Goal: Task Accomplishment & Management: Manage account settings

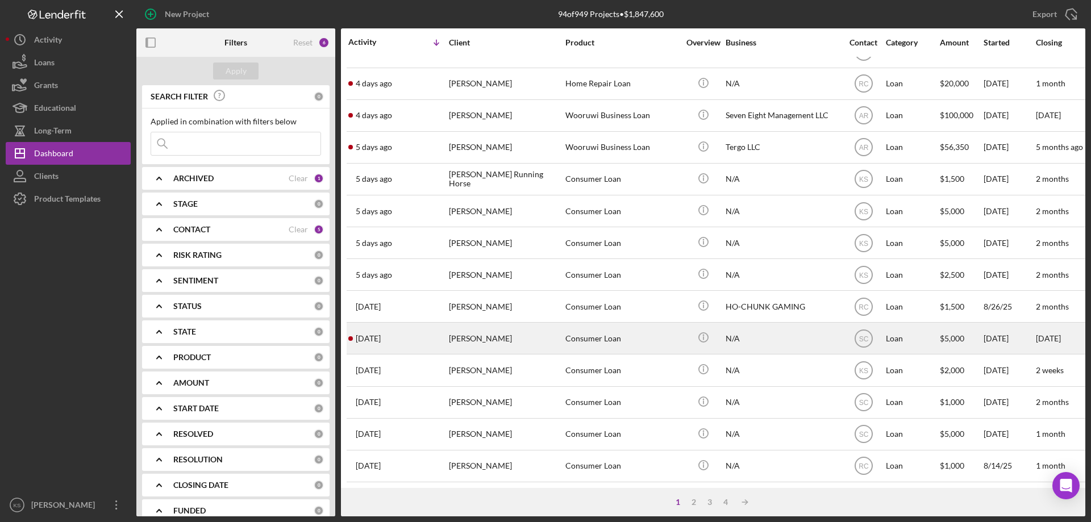
scroll to position [380, 0]
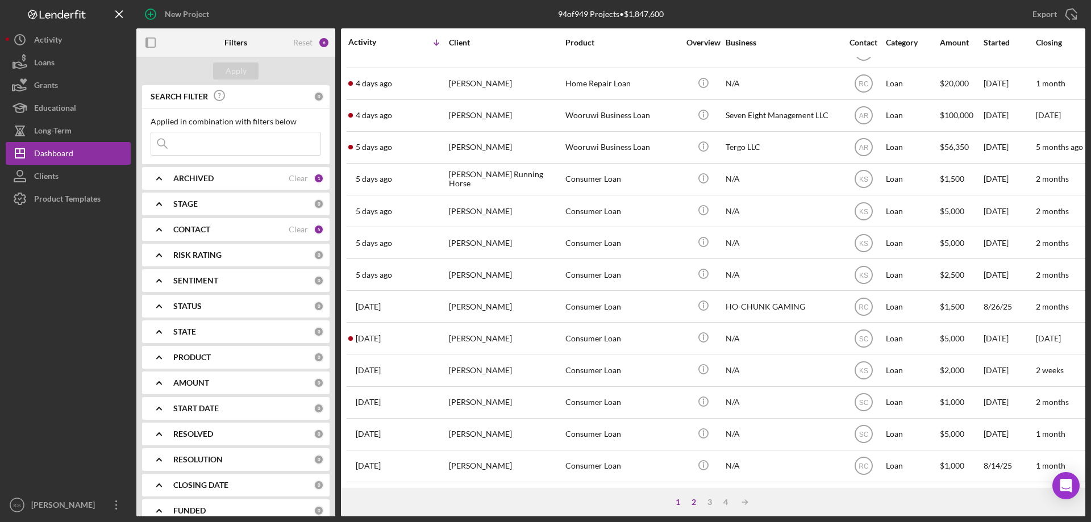
click at [690, 502] on div "2" at bounding box center [694, 502] width 16 height 9
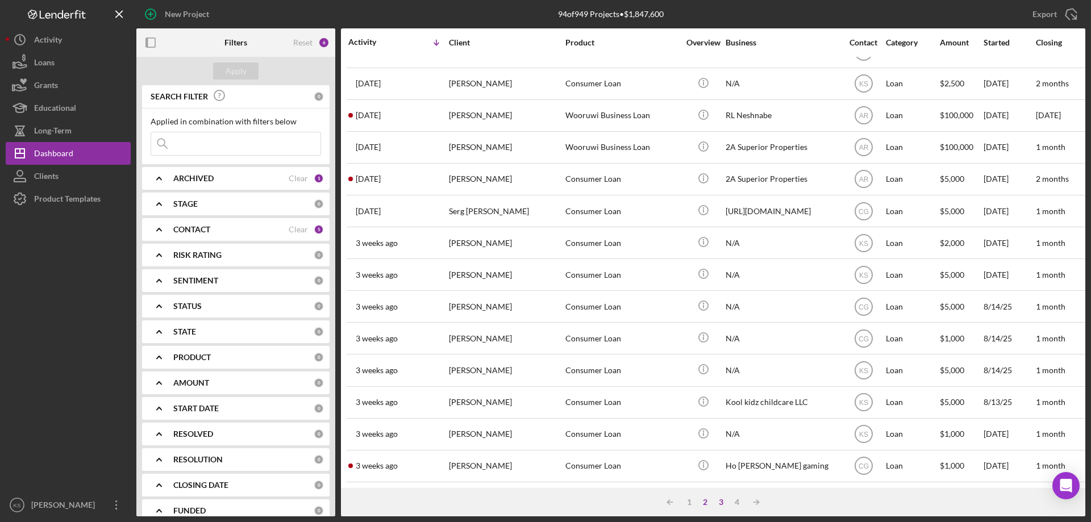
click at [725, 503] on div "3" at bounding box center [721, 502] width 16 height 9
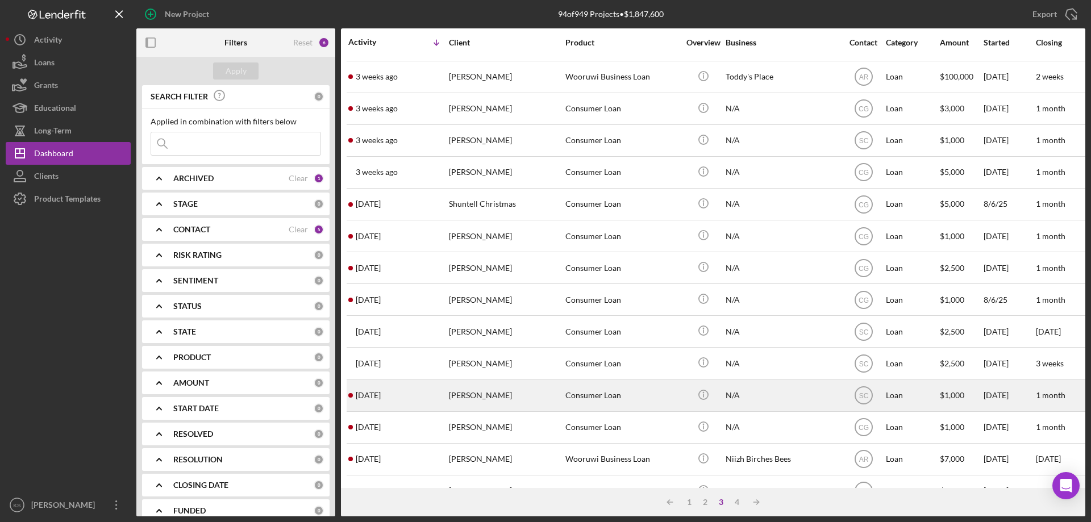
scroll to position [0, 0]
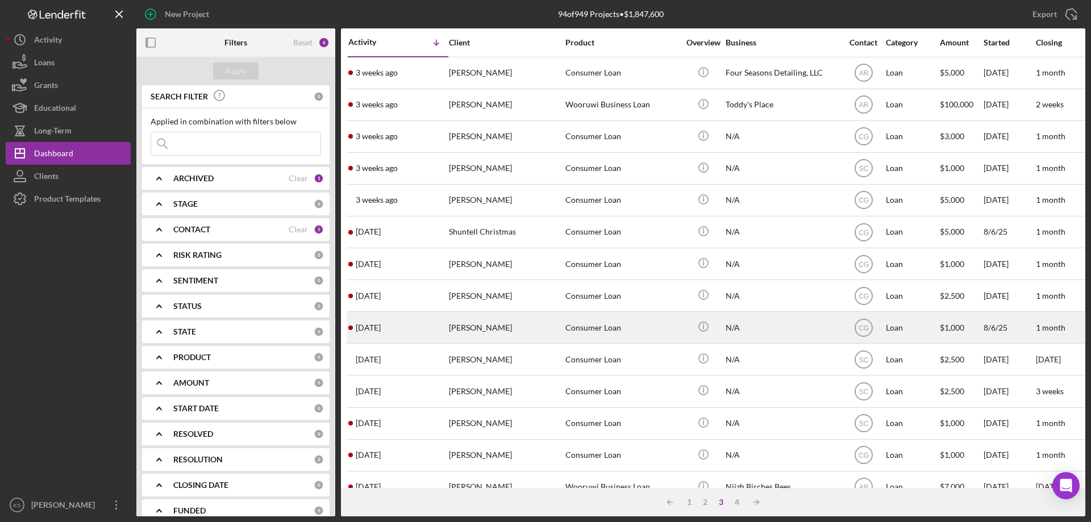
click at [591, 332] on div "Consumer Loan" at bounding box center [622, 327] width 114 height 30
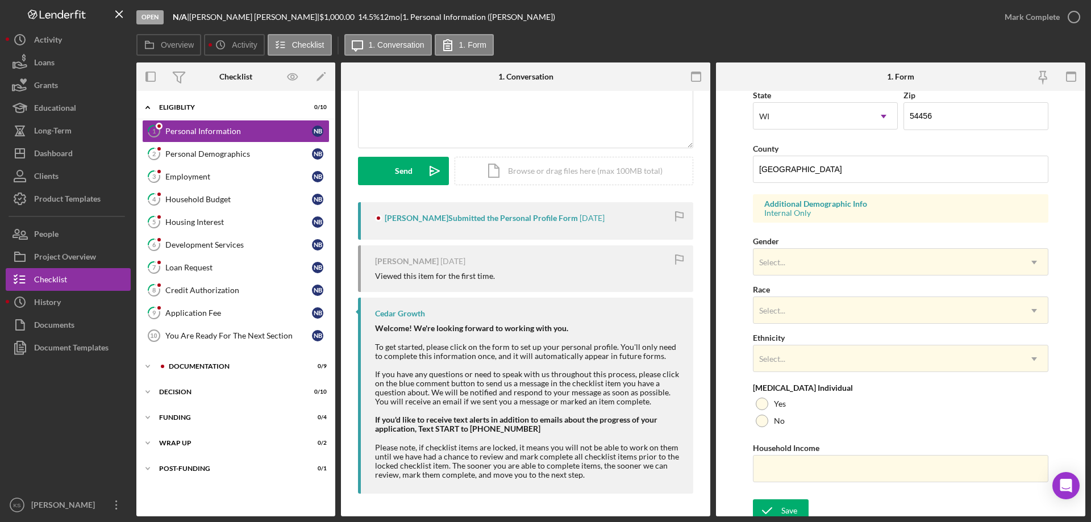
scroll to position [333, 0]
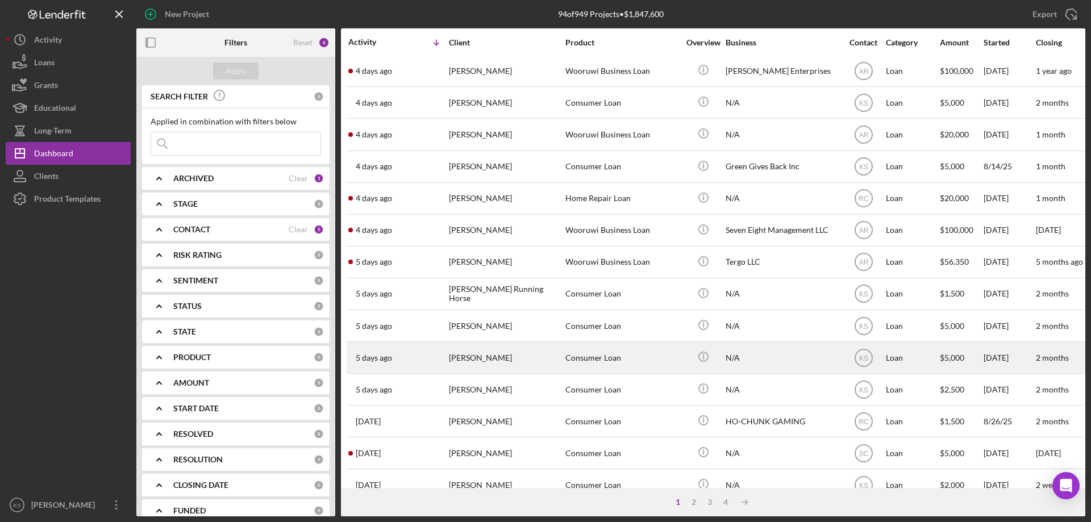
scroll to position [284, 0]
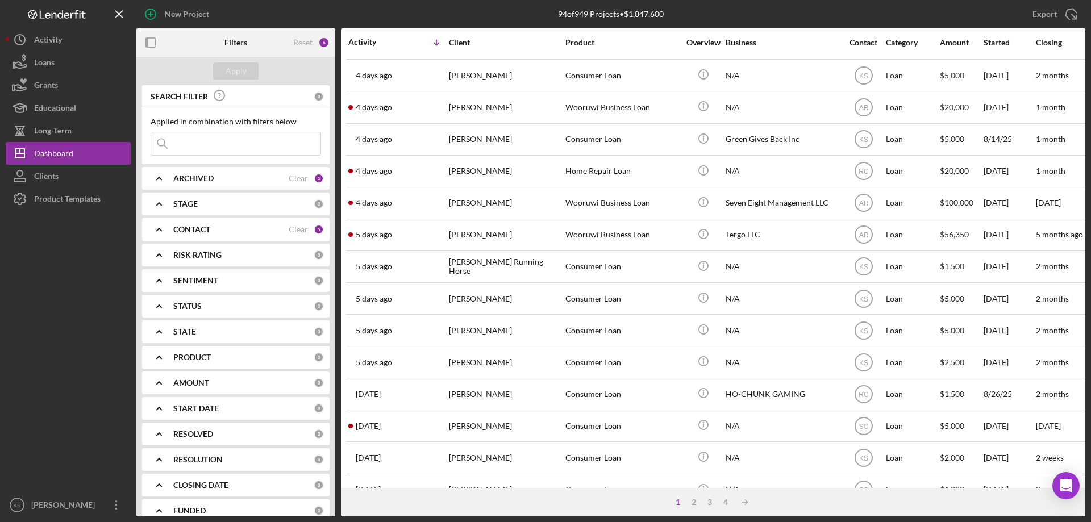
click at [266, 173] on div "ARCHIVED Clear 1" at bounding box center [248, 178] width 151 height 10
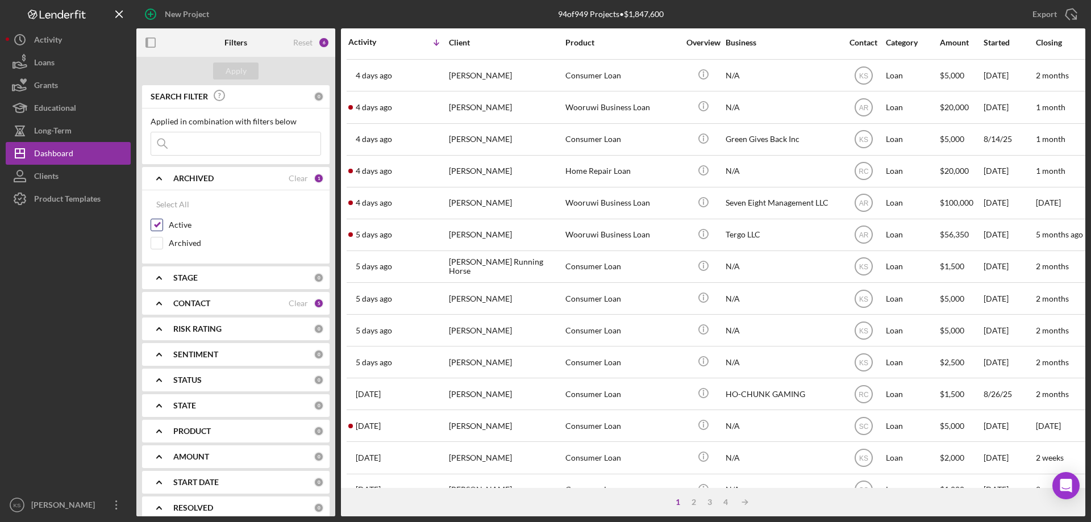
click at [157, 232] on div "Active" at bounding box center [236, 228] width 170 height 18
click at [156, 224] on input "Active" at bounding box center [156, 224] width 11 height 11
checkbox input "false"
click at [159, 241] on input "Archived" at bounding box center [156, 242] width 11 height 11
click at [228, 71] on div "Apply" at bounding box center [236, 70] width 21 height 17
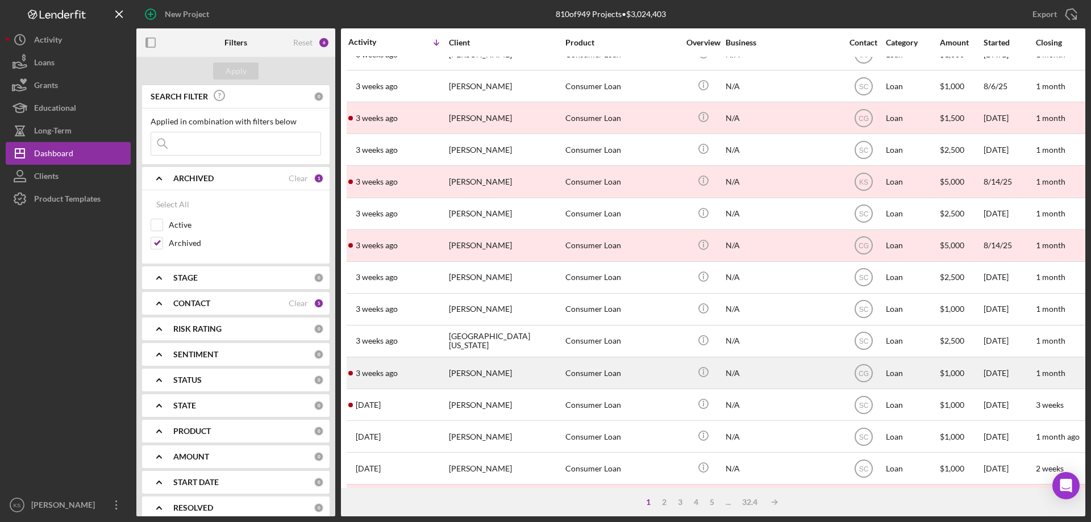
scroll to position [0, 0]
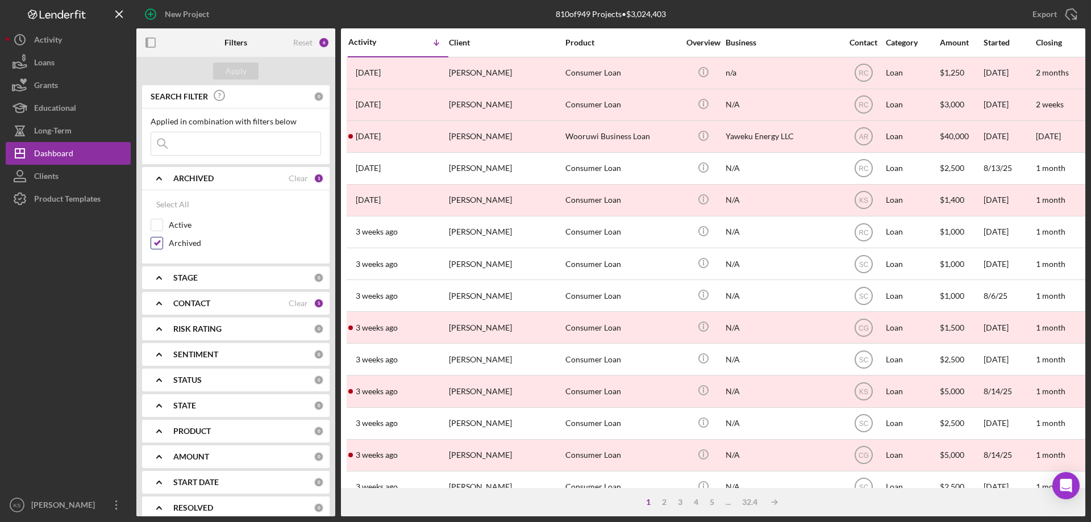
click at [157, 241] on input "Archived" at bounding box center [156, 242] width 11 height 11
checkbox input "false"
click at [157, 226] on input "Active" at bounding box center [156, 224] width 11 height 11
checkbox input "true"
click at [247, 64] on button "Apply" at bounding box center [235, 70] width 45 height 17
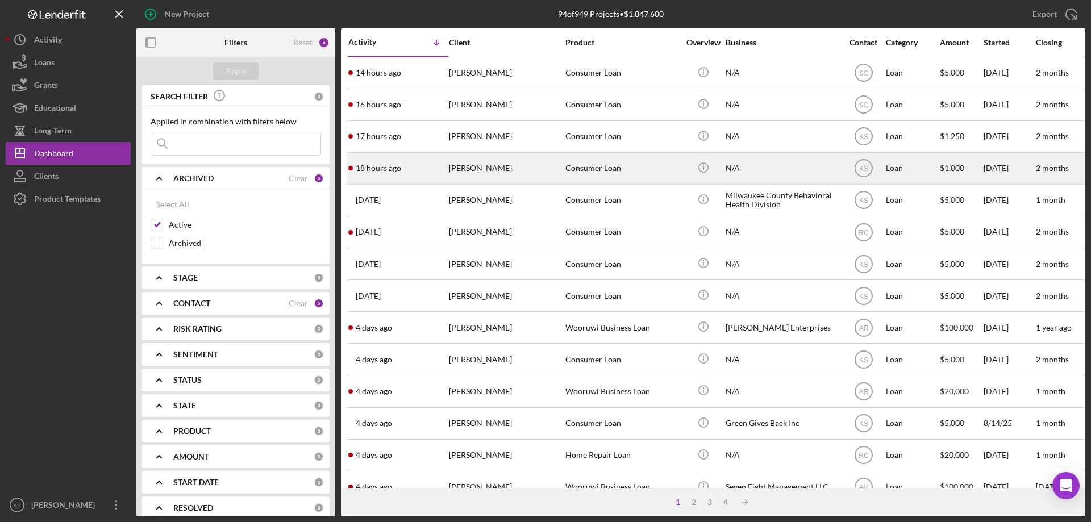
click at [466, 175] on div "[PERSON_NAME]" at bounding box center [506, 168] width 114 height 30
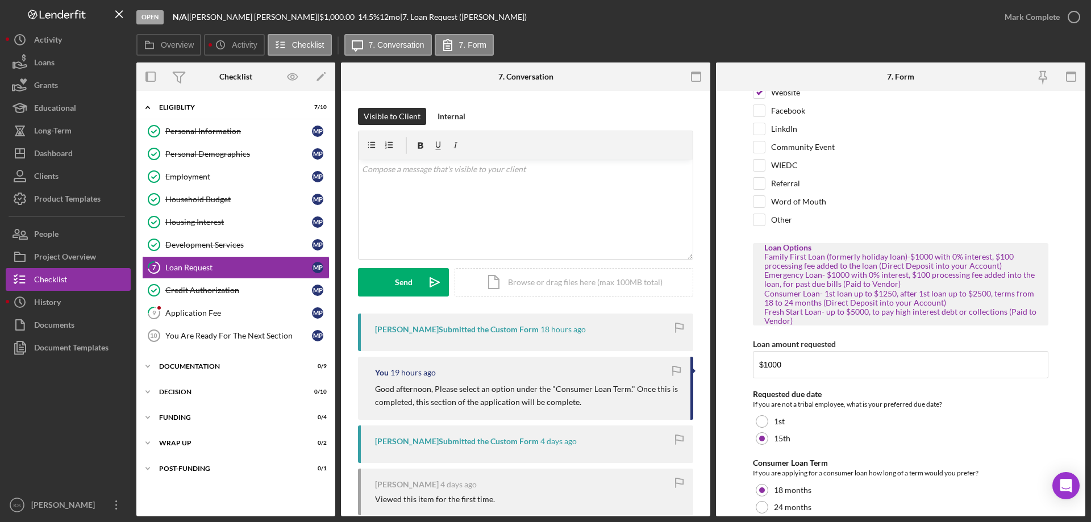
scroll to position [101, 0]
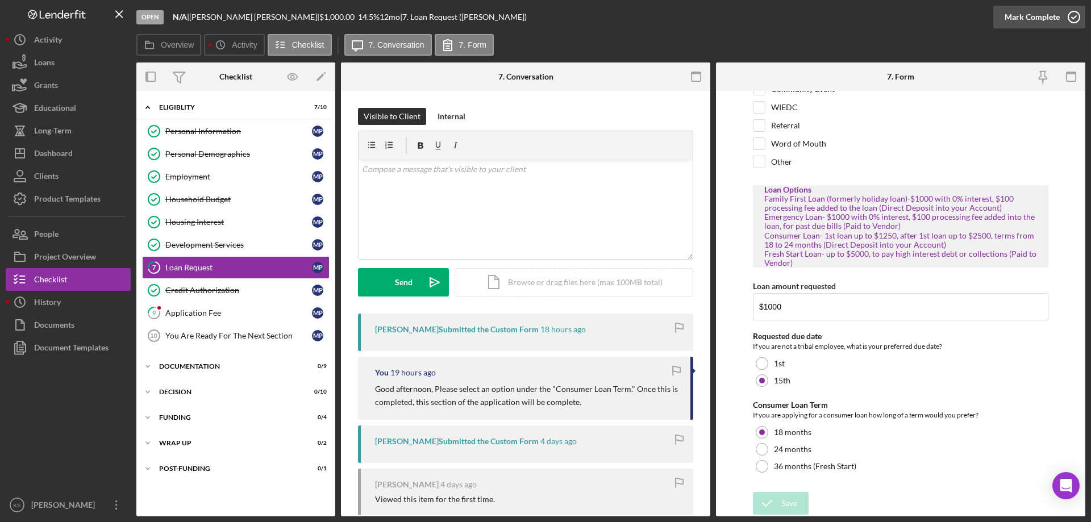
click at [1042, 10] on div "Mark Complete" at bounding box center [1031, 17] width 55 height 23
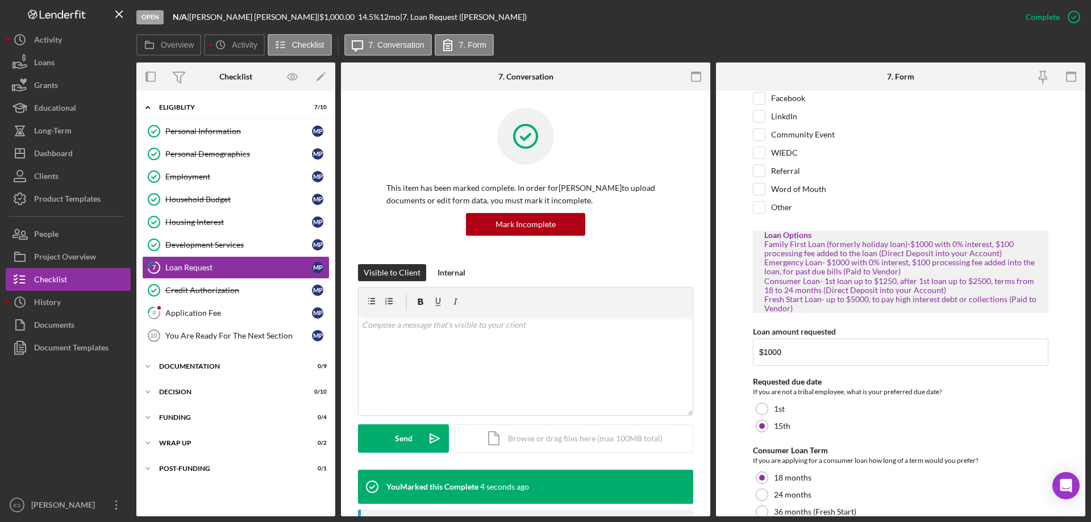
scroll to position [147, 0]
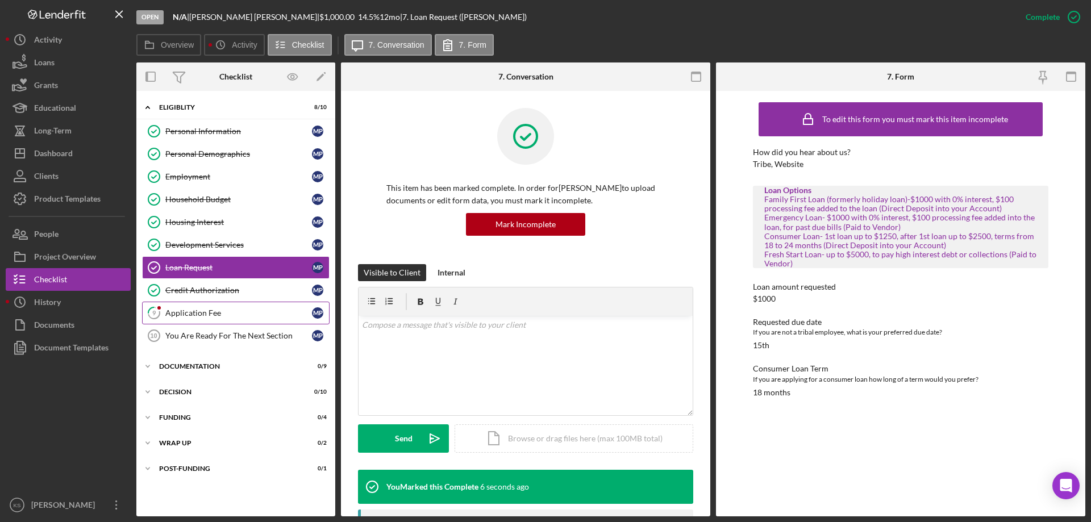
click at [197, 311] on div "Application Fee" at bounding box center [238, 312] width 147 height 9
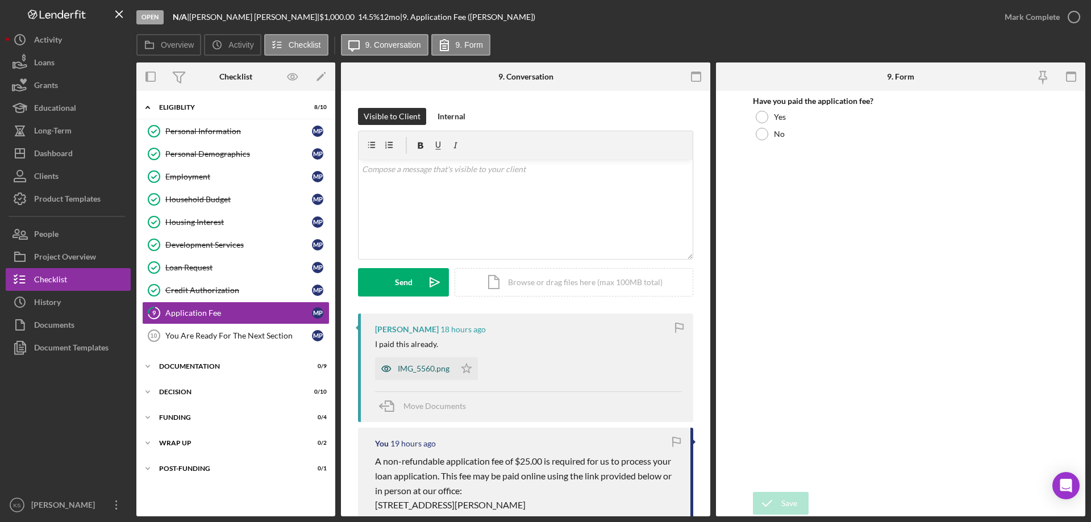
click at [419, 368] on div "IMG_5560.png" at bounding box center [424, 368] width 52 height 9
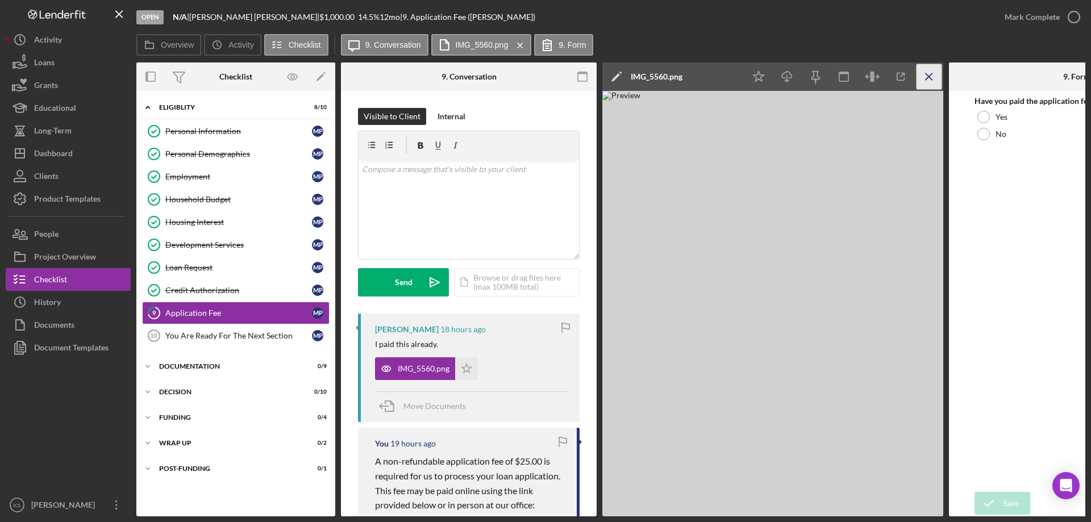
click at [931, 74] on line "button" at bounding box center [928, 76] width 6 height 6
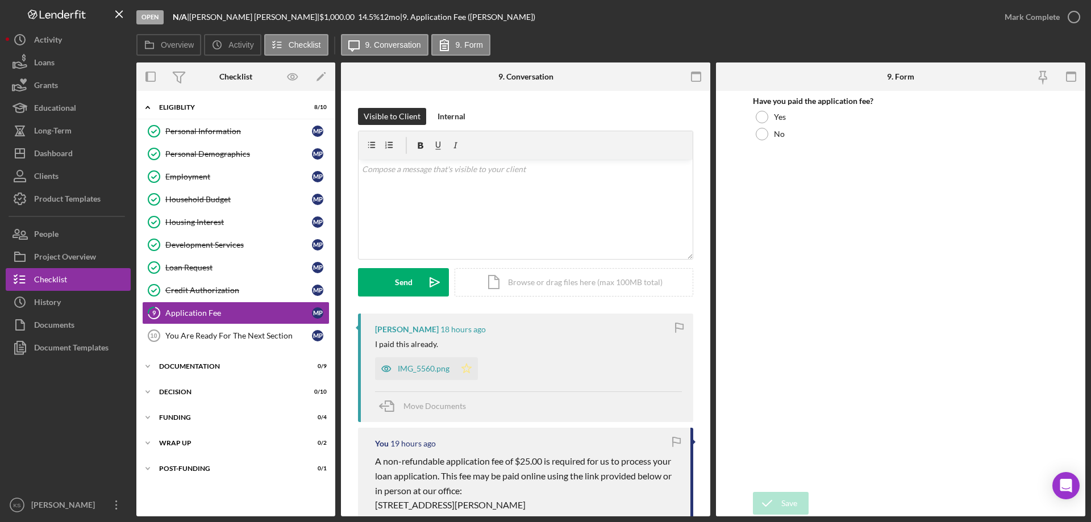
click at [468, 366] on polygon "button" at bounding box center [467, 368] width 10 height 9
click at [1021, 22] on div "Mark Complete" at bounding box center [1031, 17] width 55 height 23
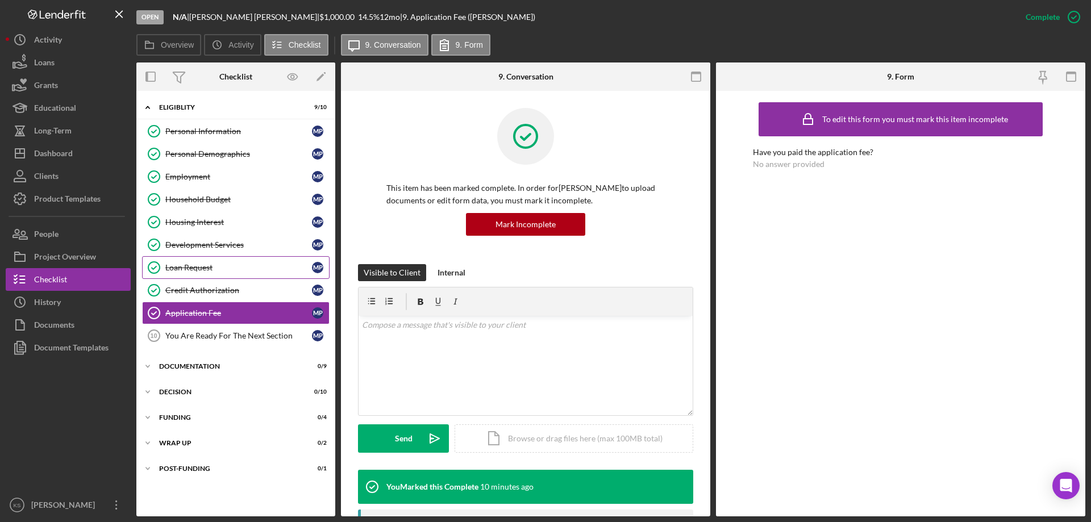
click at [253, 270] on div "Loan Request" at bounding box center [238, 267] width 147 height 9
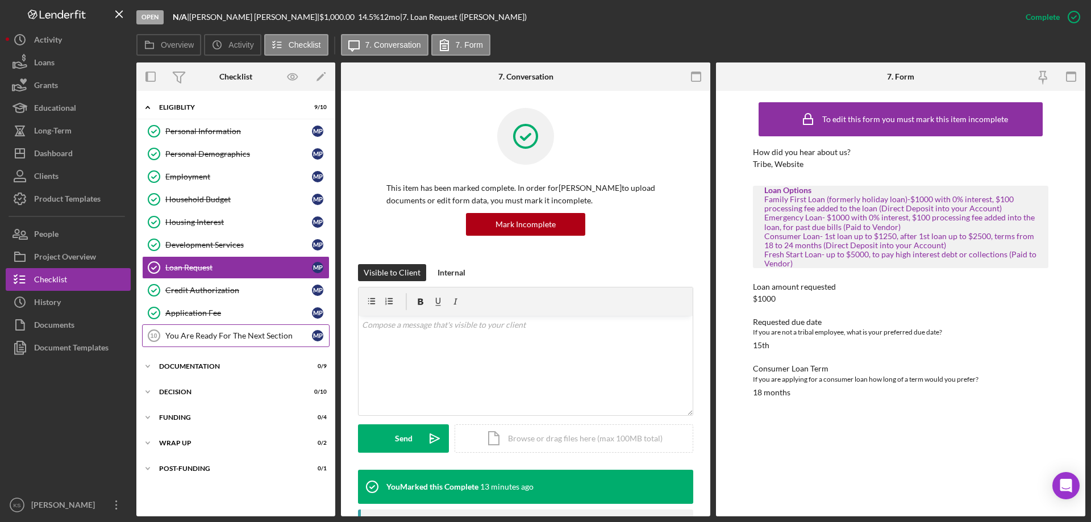
click at [214, 343] on link "You Are Ready For The Next Section 10 You Are Ready For The Next Section M P" at bounding box center [235, 335] width 187 height 23
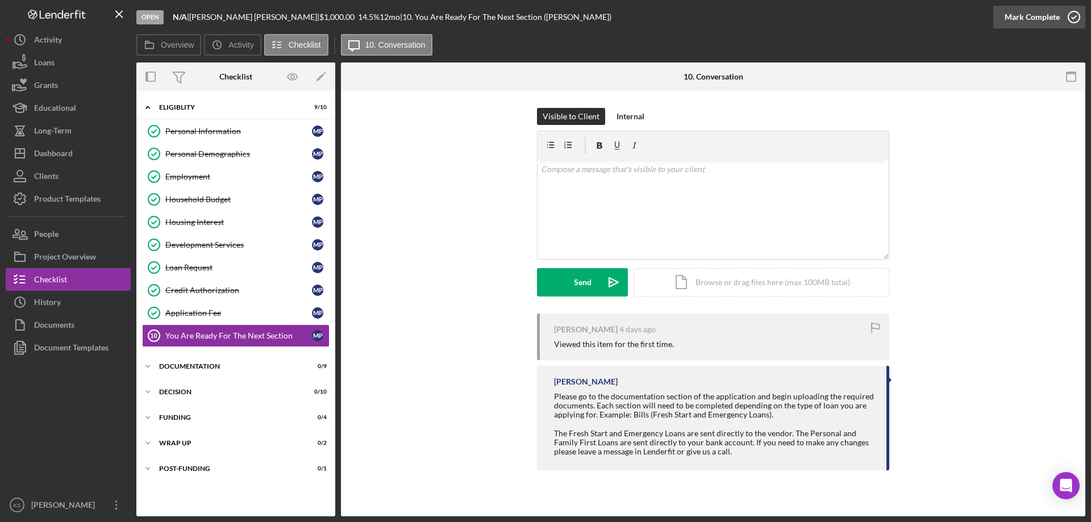
click at [1053, 19] on div "Mark Complete" at bounding box center [1031, 17] width 55 height 23
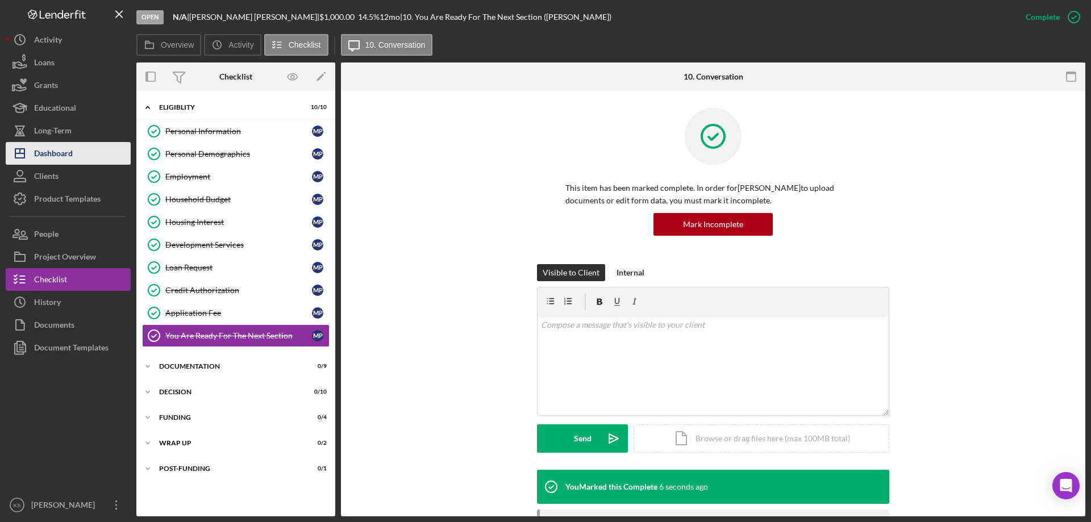
click at [69, 160] on div "Dashboard" at bounding box center [53, 155] width 39 height 26
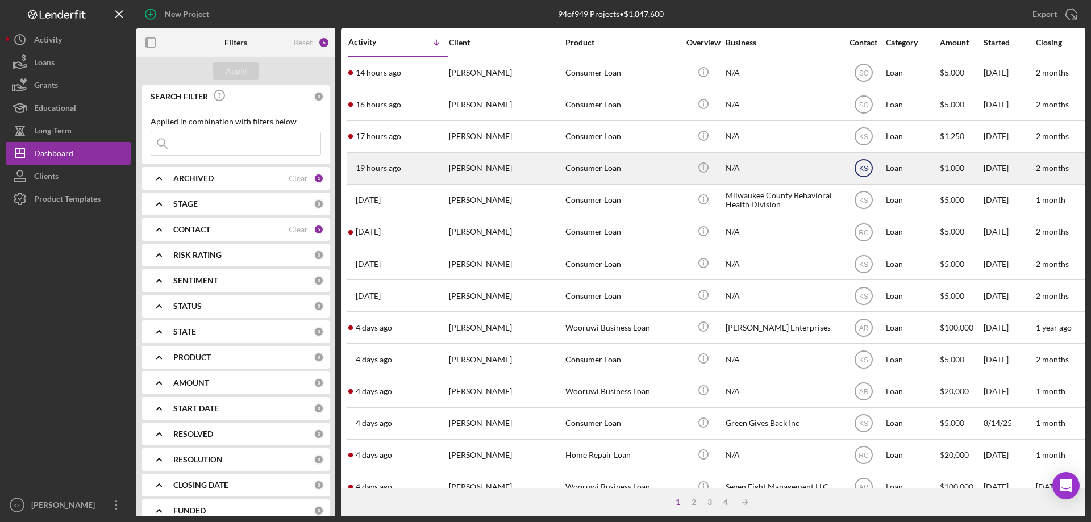
click at [864, 77] on text "KS" at bounding box center [863, 73] width 10 height 8
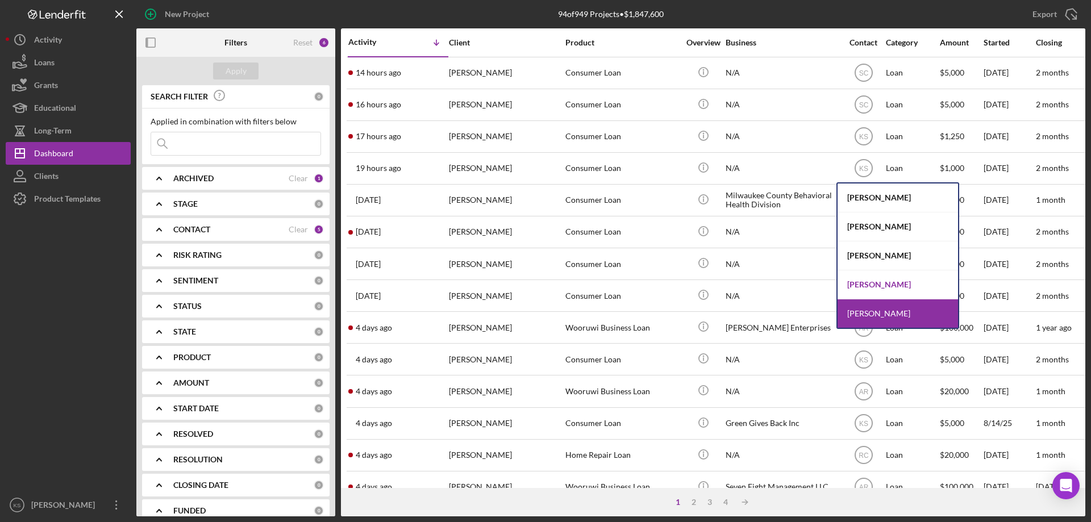
click at [867, 282] on div "[PERSON_NAME]" at bounding box center [897, 284] width 120 height 29
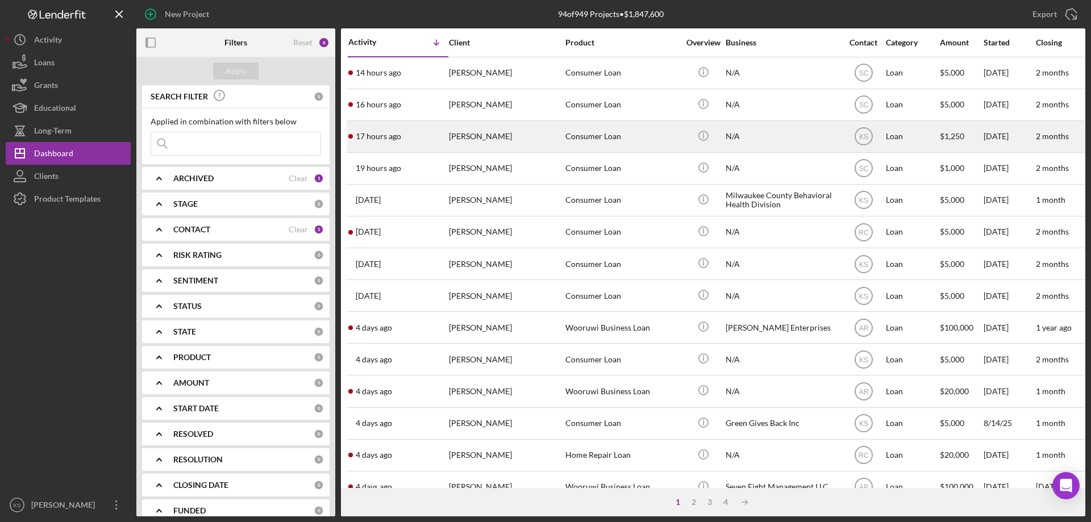
click at [499, 141] on div "[PERSON_NAME]" at bounding box center [506, 137] width 114 height 30
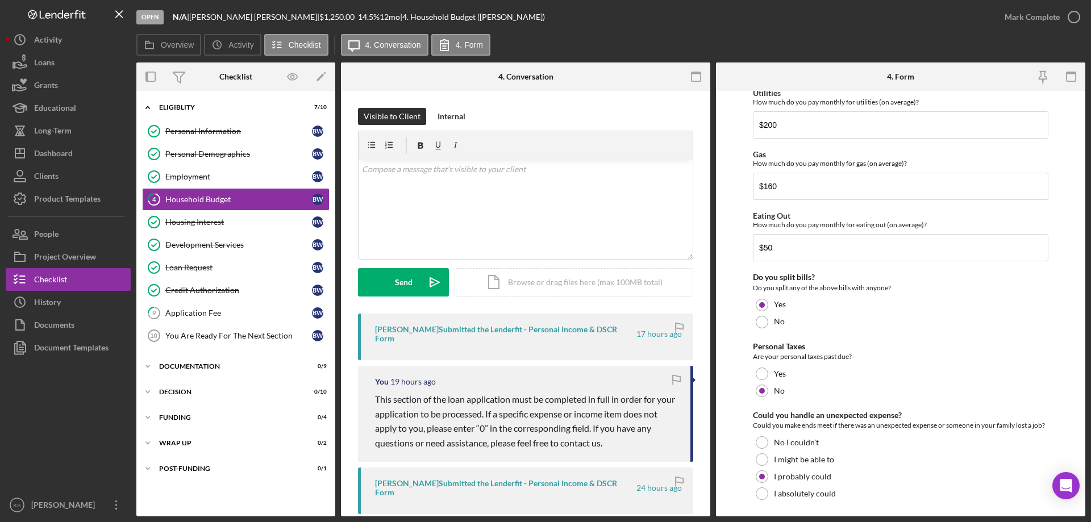
scroll to position [737, 0]
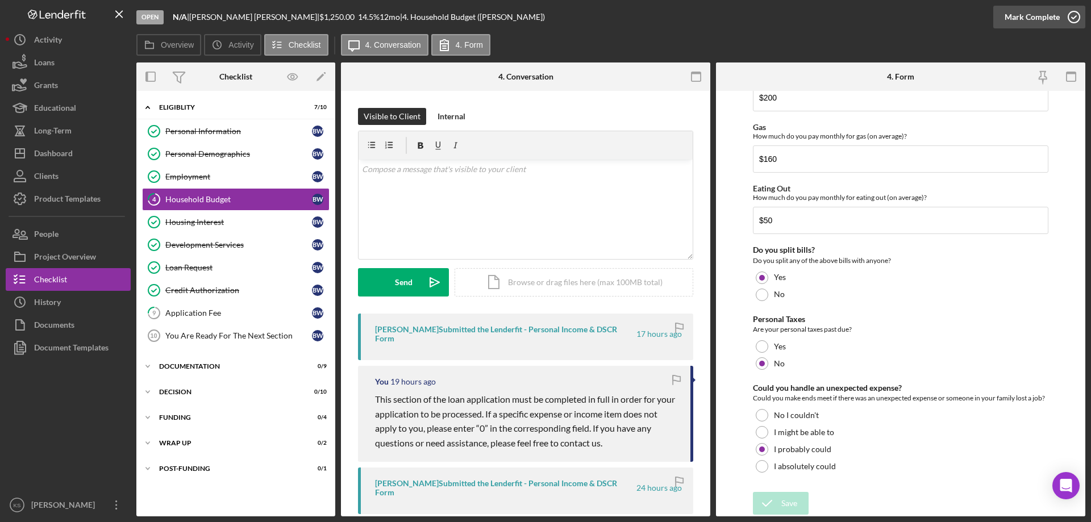
click at [1035, 15] on div "Mark Complete" at bounding box center [1031, 17] width 55 height 23
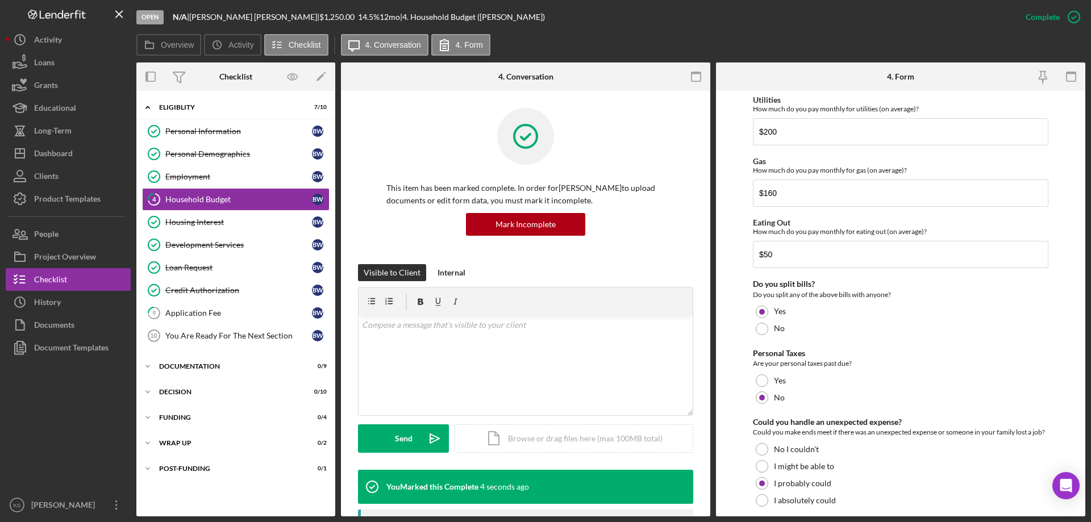
scroll to position [782, 0]
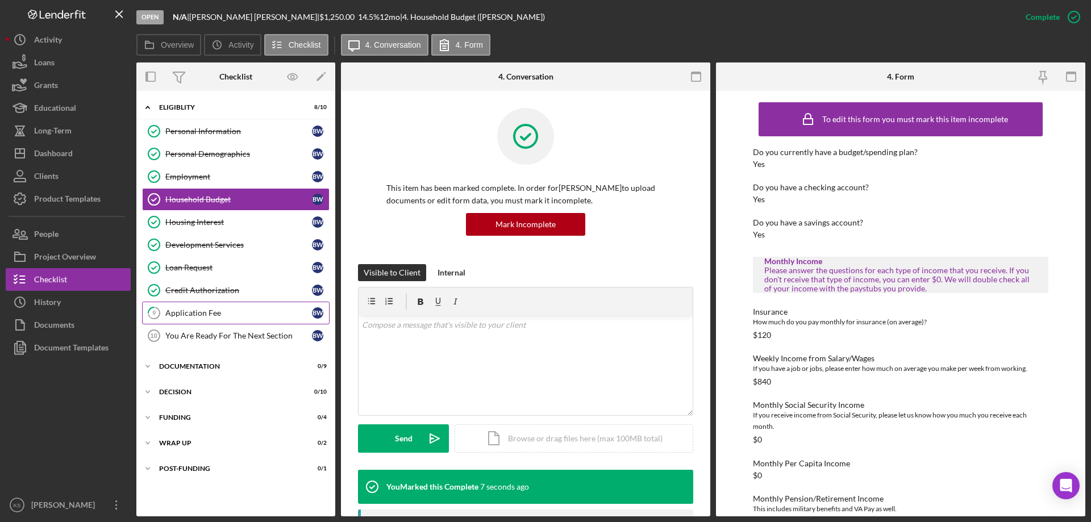
click at [203, 312] on div "Application Fee" at bounding box center [238, 312] width 147 height 9
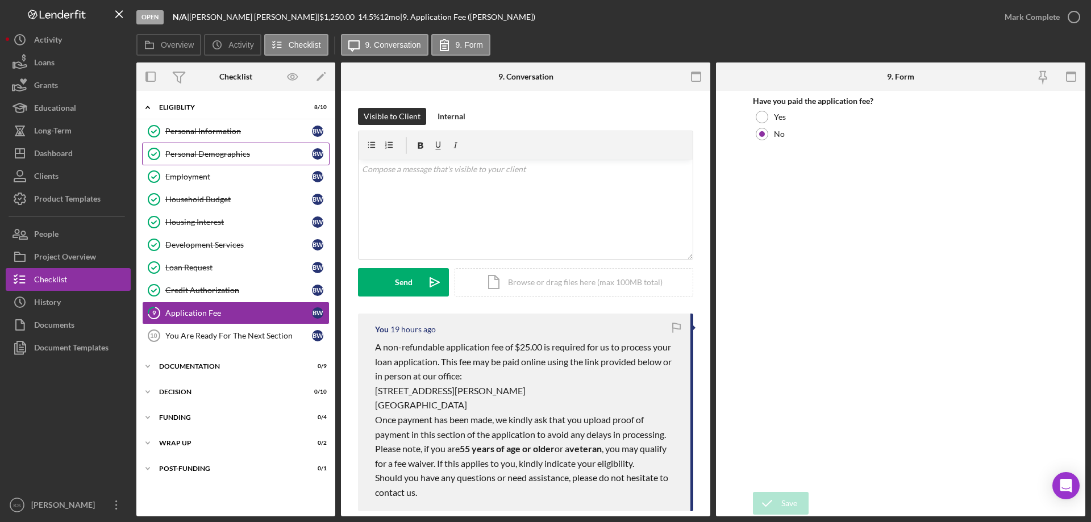
click at [229, 155] on div "Personal Demographics" at bounding box center [238, 153] width 147 height 9
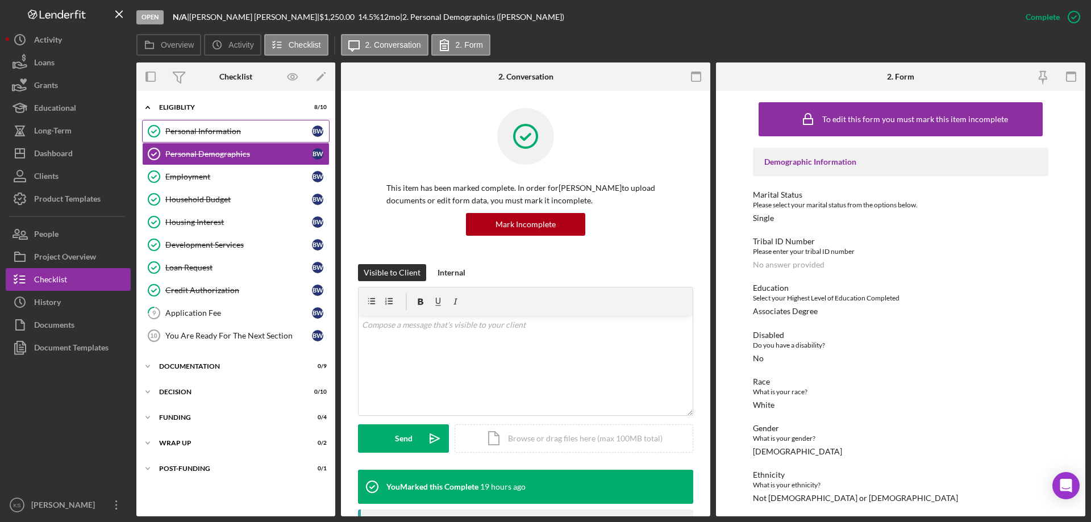
click at [225, 133] on div "Personal Information" at bounding box center [238, 131] width 147 height 9
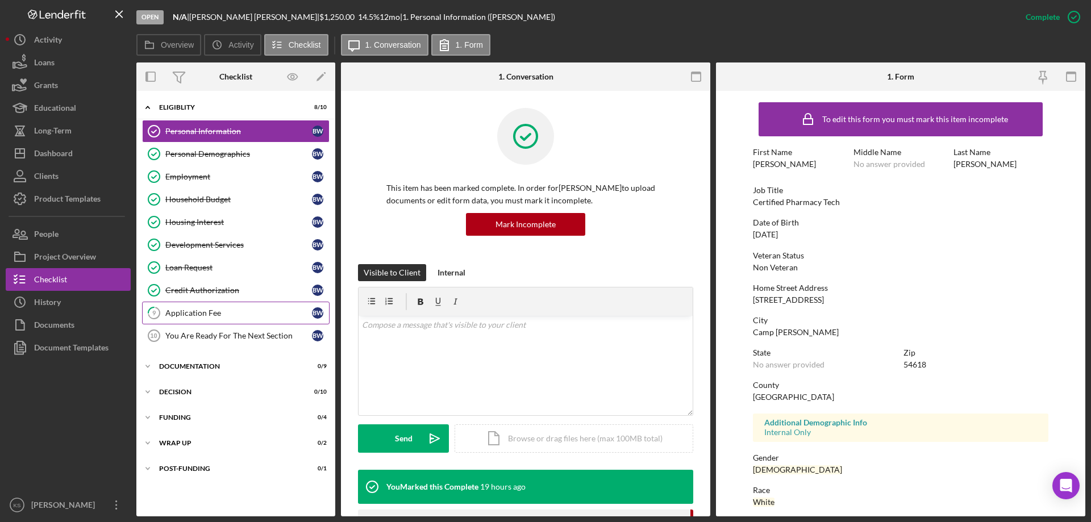
click at [211, 308] on div "Application Fee" at bounding box center [238, 312] width 147 height 9
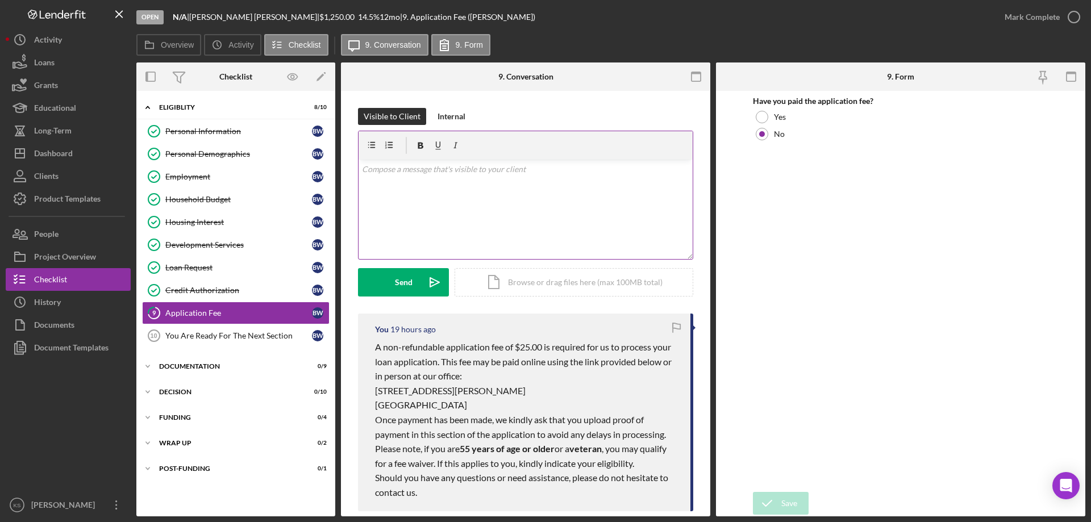
drag, startPoint x: 472, startPoint y: 217, endPoint x: 436, endPoint y: 224, distance: 36.5
click at [472, 218] on div "v Color teal Color pink Remove color Add row above Add row below Add column bef…" at bounding box center [525, 209] width 334 height 99
click at [511, 192] on div "v Color teal Color pink Remove color Add row above Add row below Add column bef…" at bounding box center [525, 209] width 334 height 99
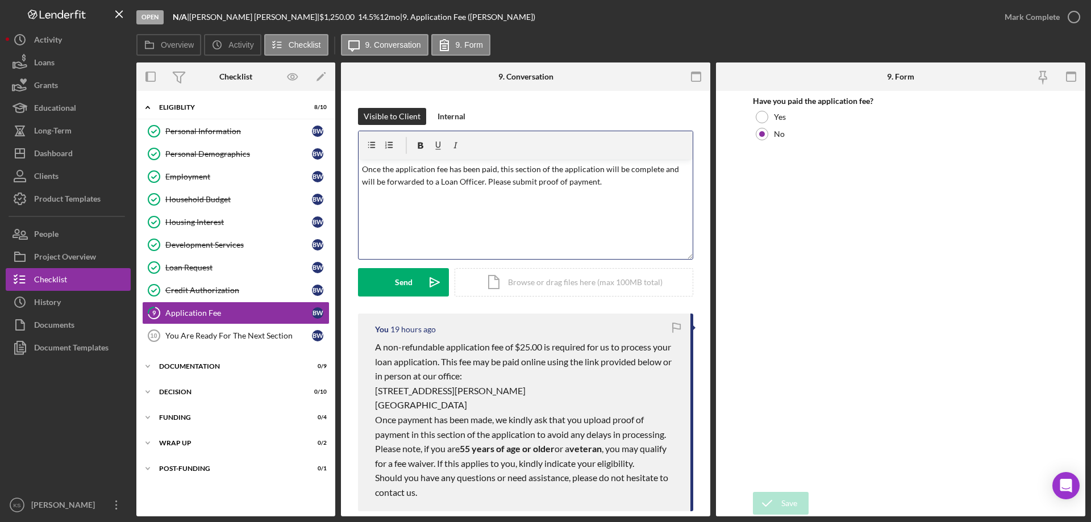
click at [454, 181] on p "Once the application fee has been paid, this section of the application will be…" at bounding box center [526, 176] width 328 height 26
click at [0, 0] on span "loan officer." at bounding box center [0, 0] width 0 height 0
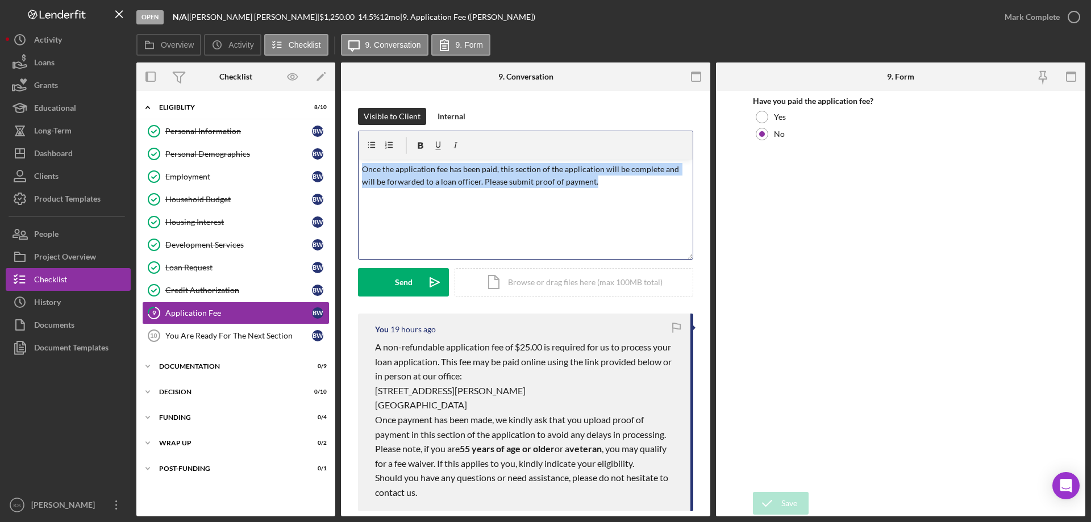
drag, startPoint x: 525, startPoint y: 168, endPoint x: 331, endPoint y: 149, distance: 195.1
click at [331, 149] on div "Overview Internal Workflow Stage Open Icon/Dropdown Arrow Archive (can unarchiv…" at bounding box center [610, 289] width 949 height 454
copy p "Once the application fee has been paid, this section of the application will be…"
